Goal: Information Seeking & Learning: Stay updated

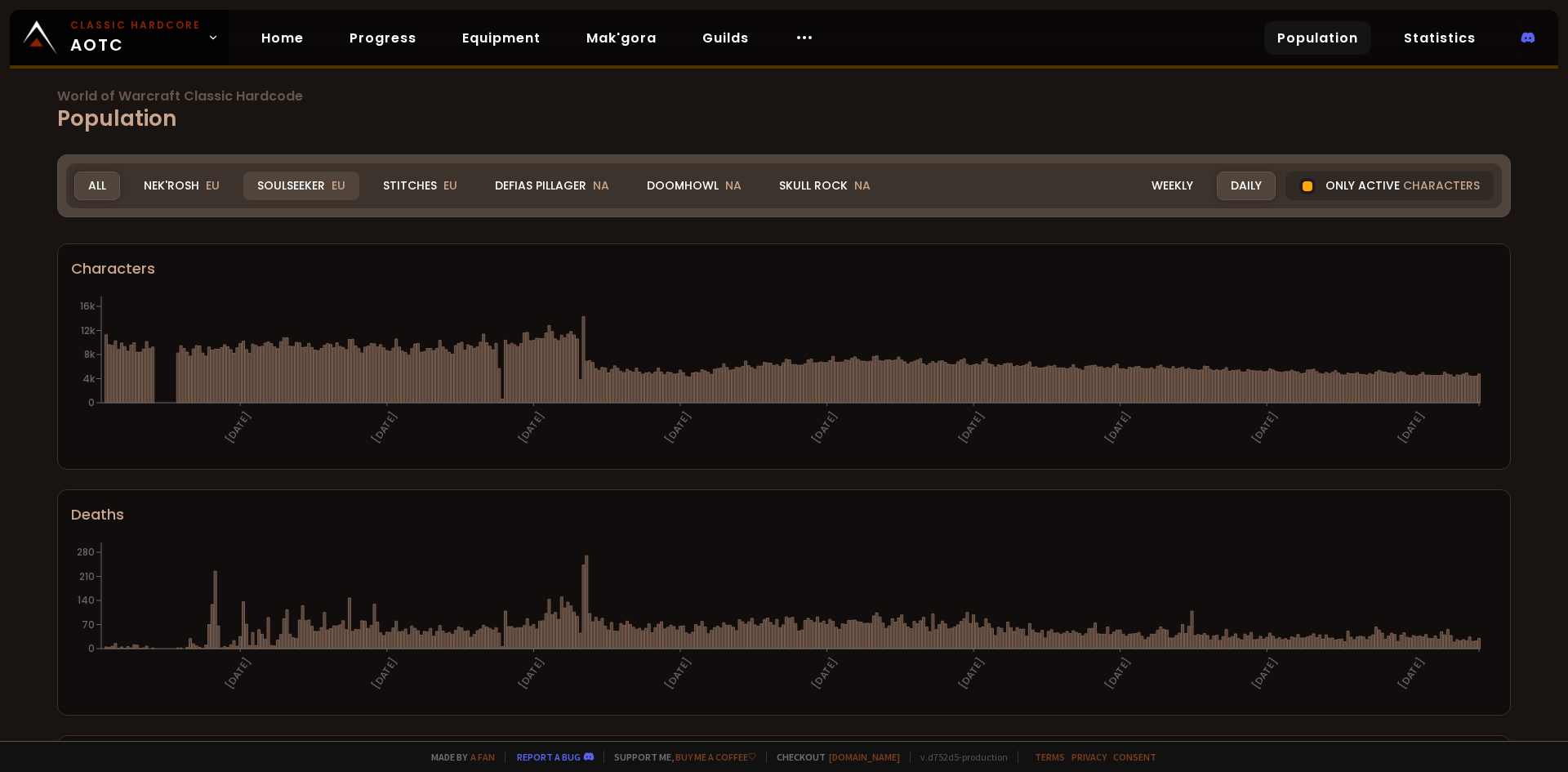
click at [277, 193] on div "Soulseeker EU" at bounding box center [302, 186] width 116 height 29
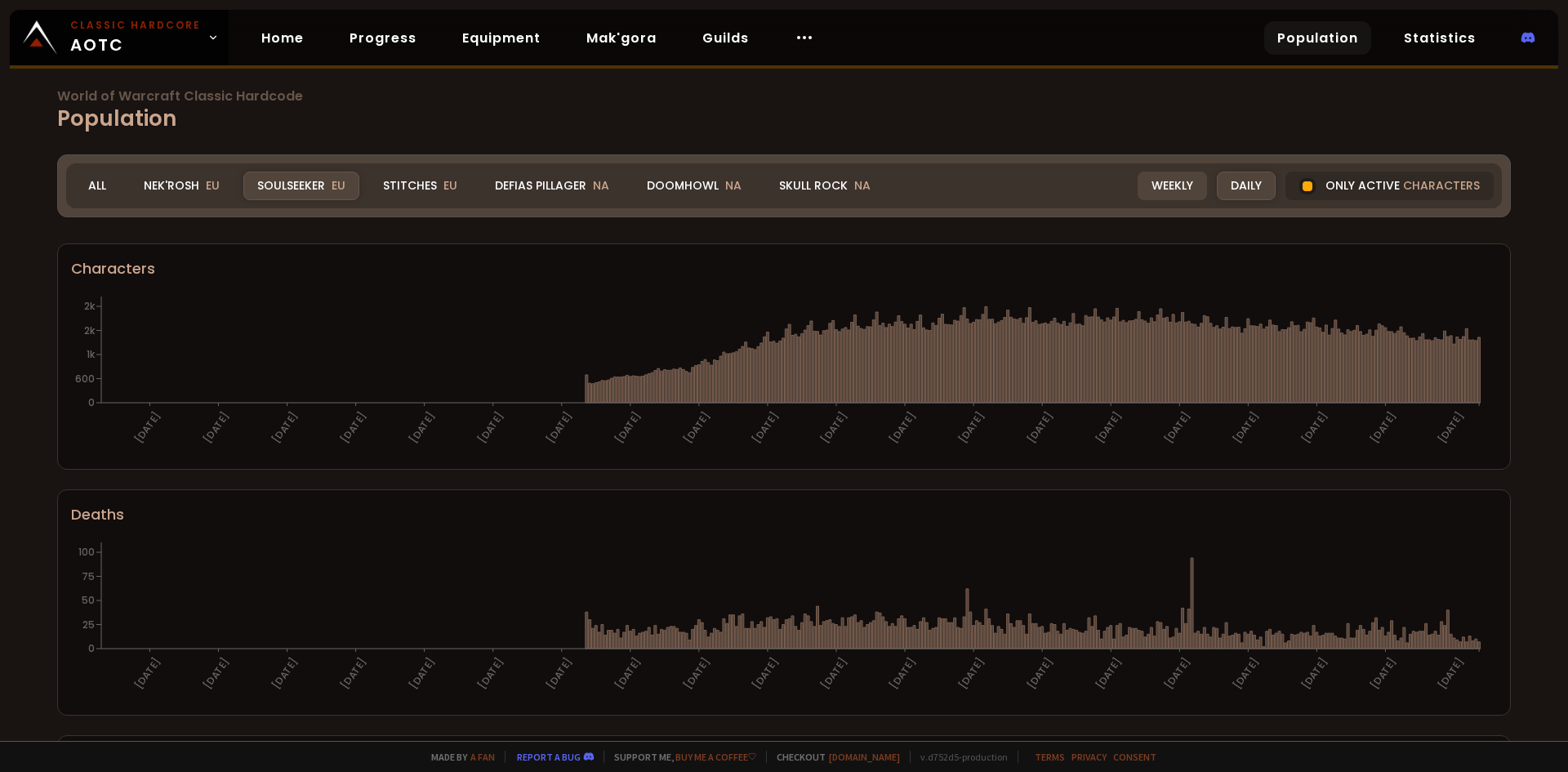
click at [1164, 190] on div "Weekly" at bounding box center [1172, 186] width 70 height 29
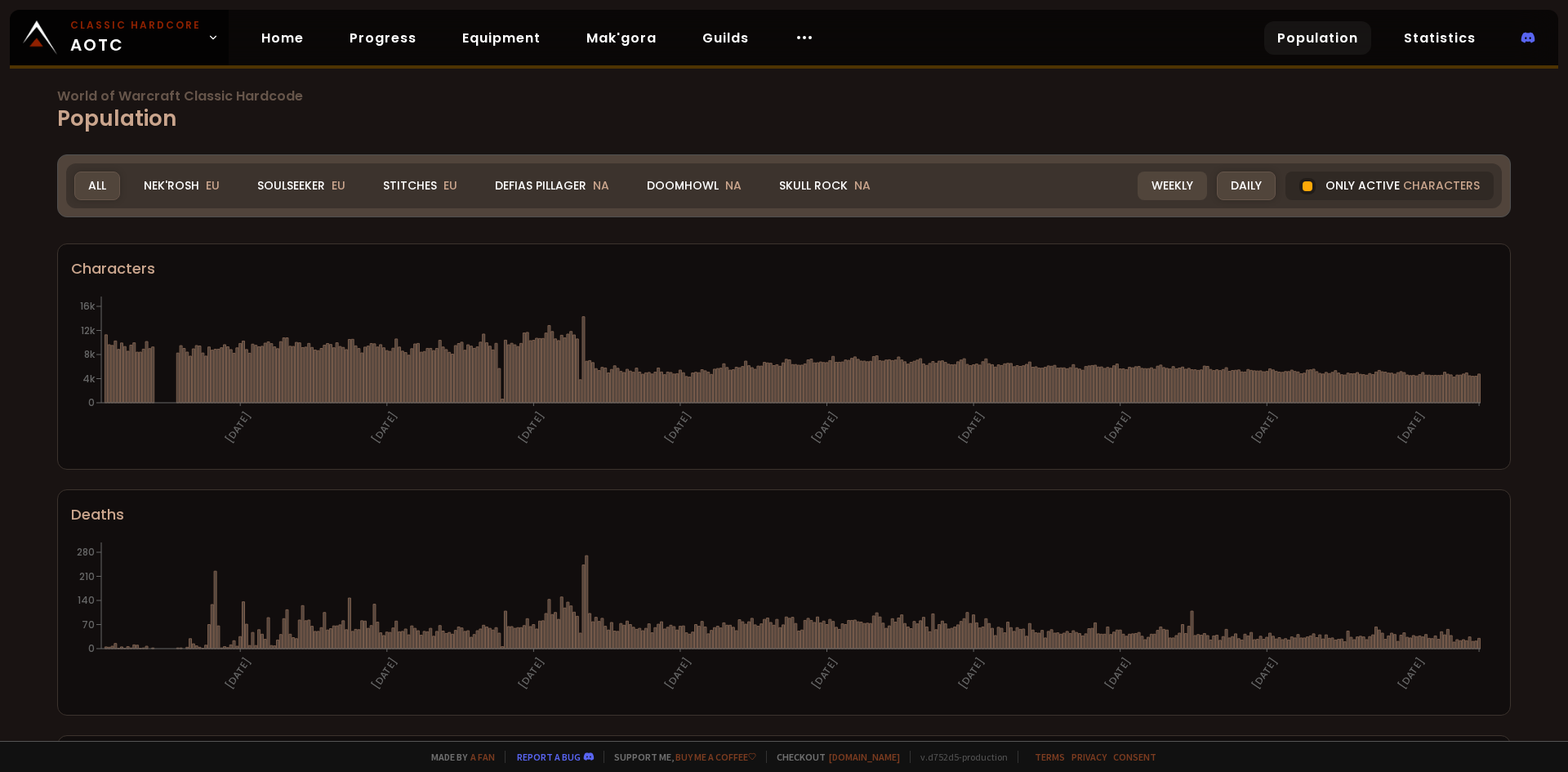
click at [1158, 182] on div "Weekly" at bounding box center [1172, 186] width 70 height 29
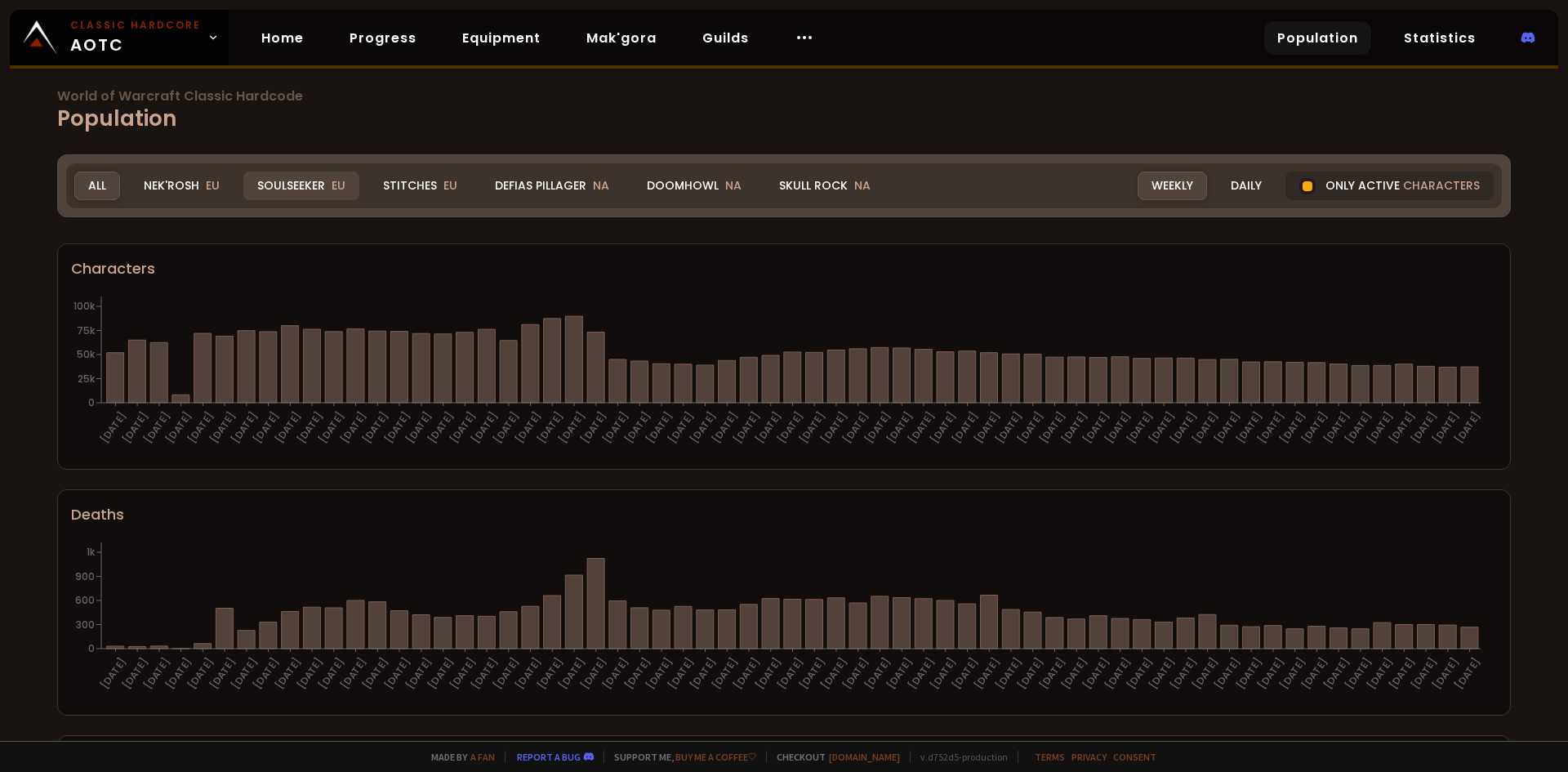
click at [298, 186] on div "Soulseeker EU" at bounding box center [302, 186] width 116 height 29
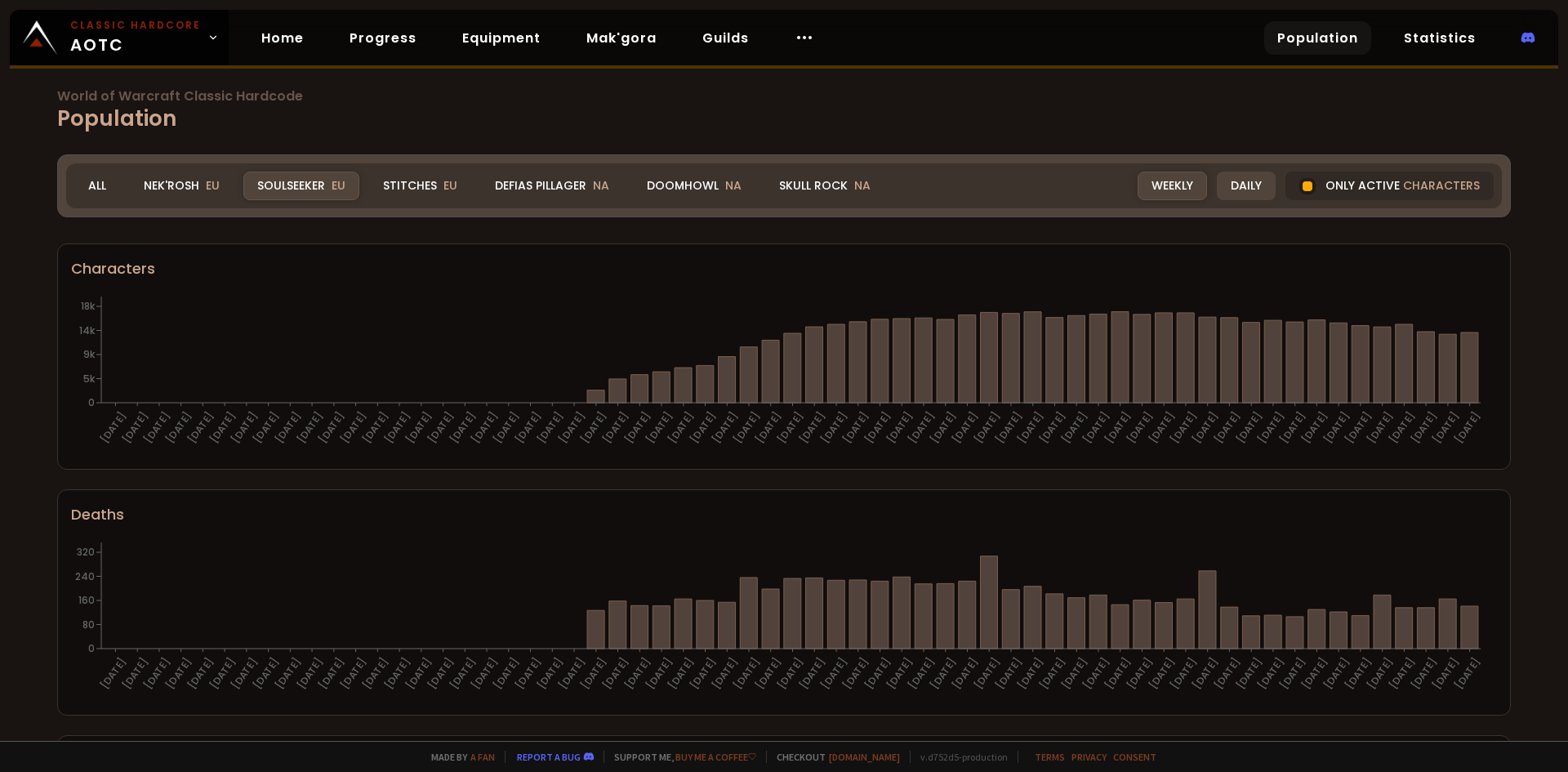
drag, startPoint x: 1226, startPoint y: 178, endPoint x: 1236, endPoint y: 195, distance: 19.7
click at [1226, 178] on div "Daily" at bounding box center [1247, 186] width 59 height 29
